Goal: Task Accomplishment & Management: Manage account settings

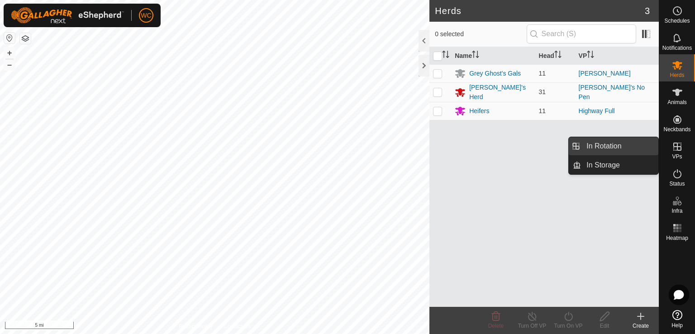
drag, startPoint x: 656, startPoint y: 151, endPoint x: 620, endPoint y: 151, distance: 35.7
click at [620, 151] on link "In Rotation" at bounding box center [619, 146] width 77 height 18
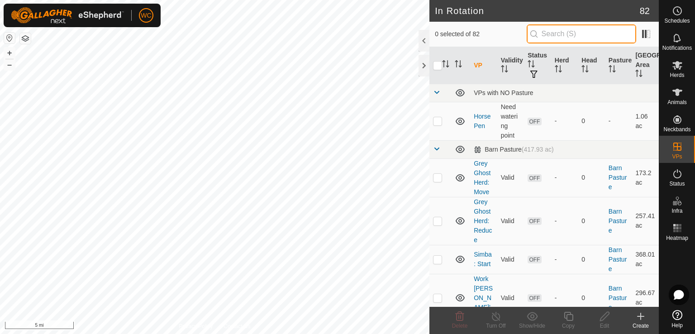
click at [556, 34] on input "text" at bounding box center [580, 33] width 109 height 19
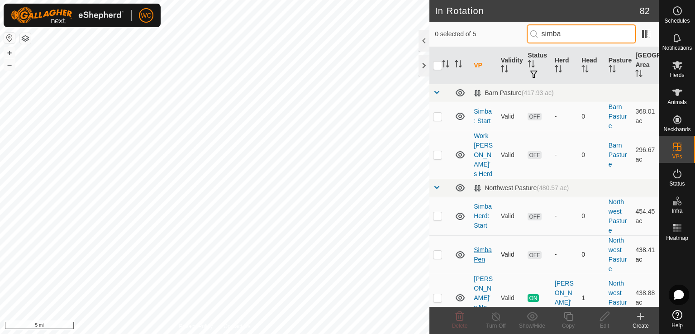
type input "simba"
click at [481, 246] on link "Simba Pen" at bounding box center [482, 254] width 18 height 17
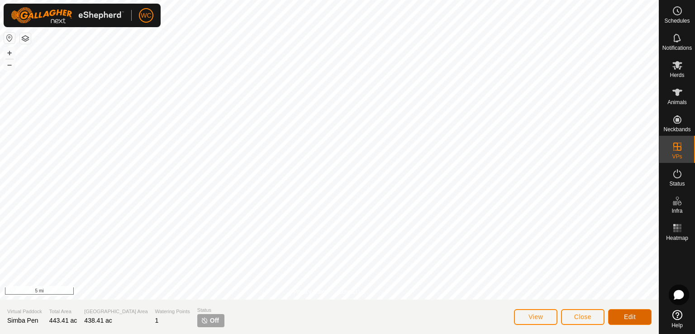
click at [623, 311] on button "Edit" at bounding box center [629, 317] width 43 height 16
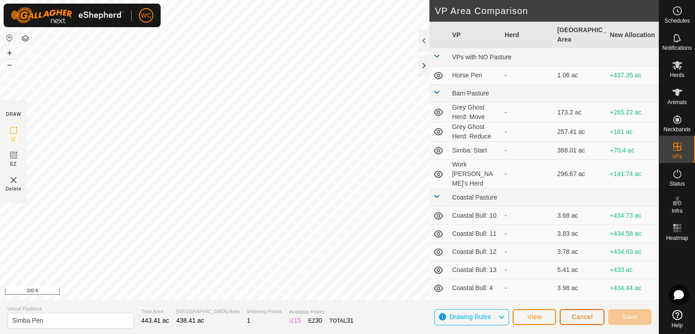
click at [576, 319] on span "Cancel" at bounding box center [581, 316] width 21 height 7
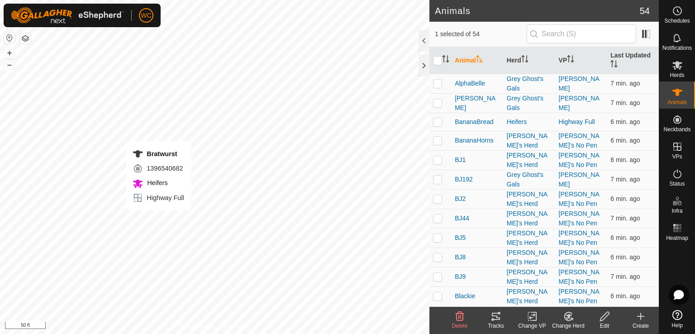
checkbox input "true"
checkbox input "false"
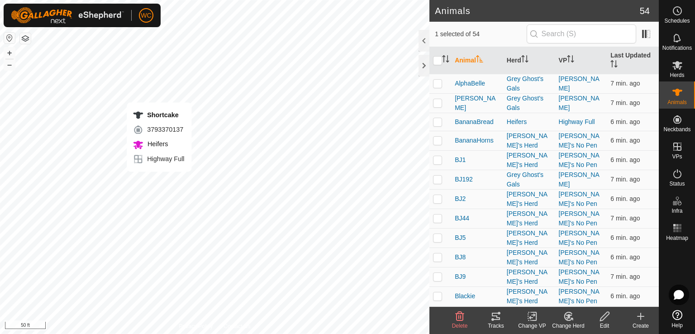
checkbox input "false"
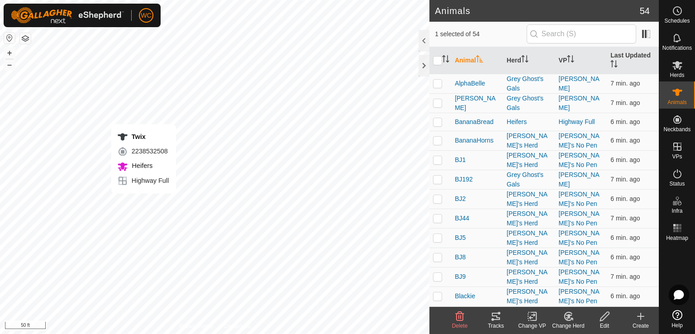
checkbox input "false"
checkbox input "true"
checkbox input "false"
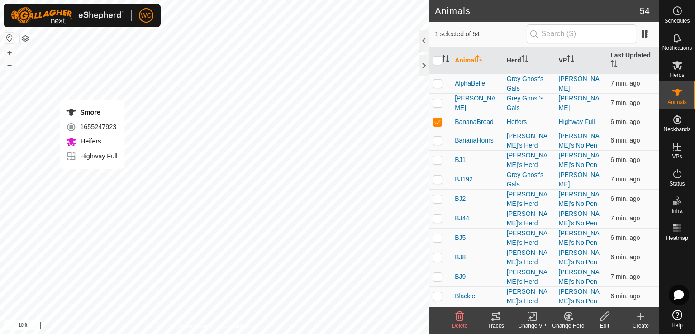
checkbox input "false"
checkbox input "true"
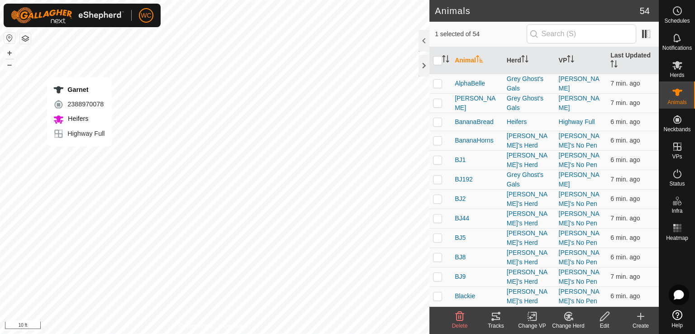
checkbox input "true"
checkbox input "false"
checkbox input "true"
